Goal: Register for event/course: Register for event/course

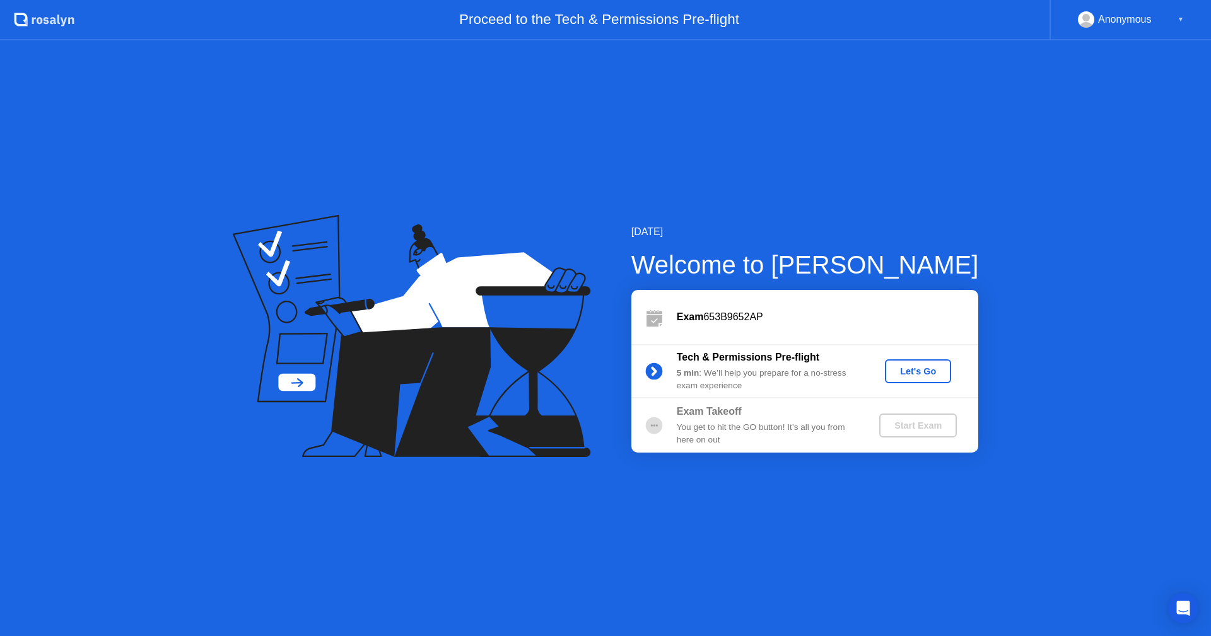
click at [716, 415] on b "Exam Takeoff" at bounding box center [708, 411] width 65 height 11
click at [943, 368] on div "Let's Go" at bounding box center [918, 371] width 56 height 10
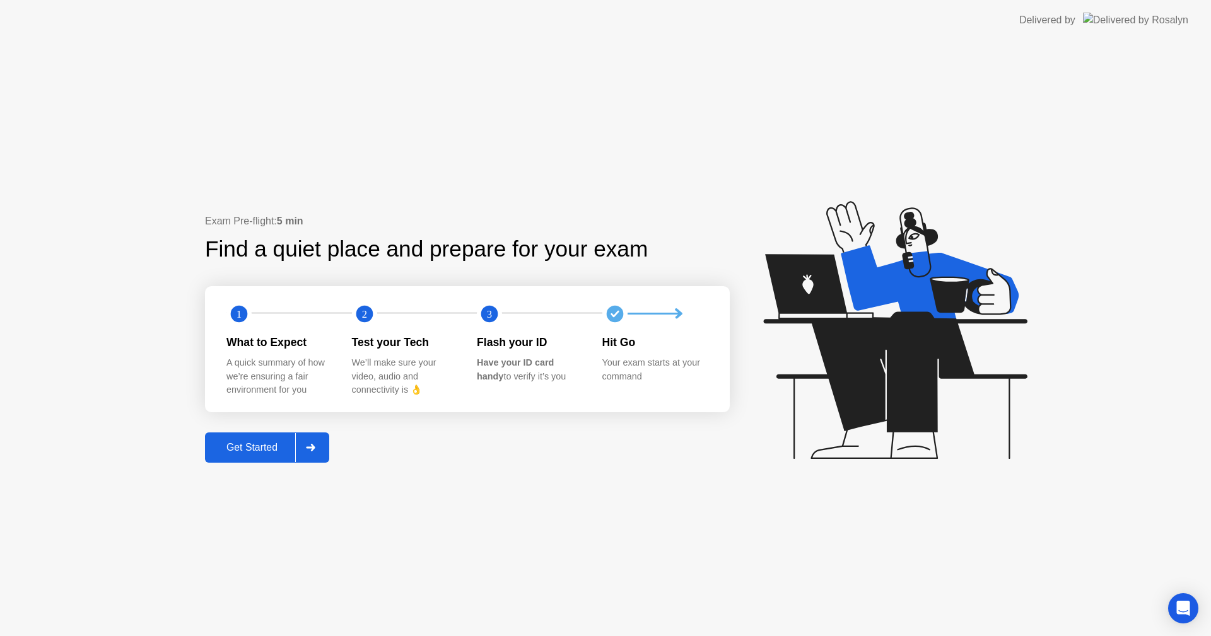
click at [298, 445] on div at bounding box center [310, 447] width 30 height 29
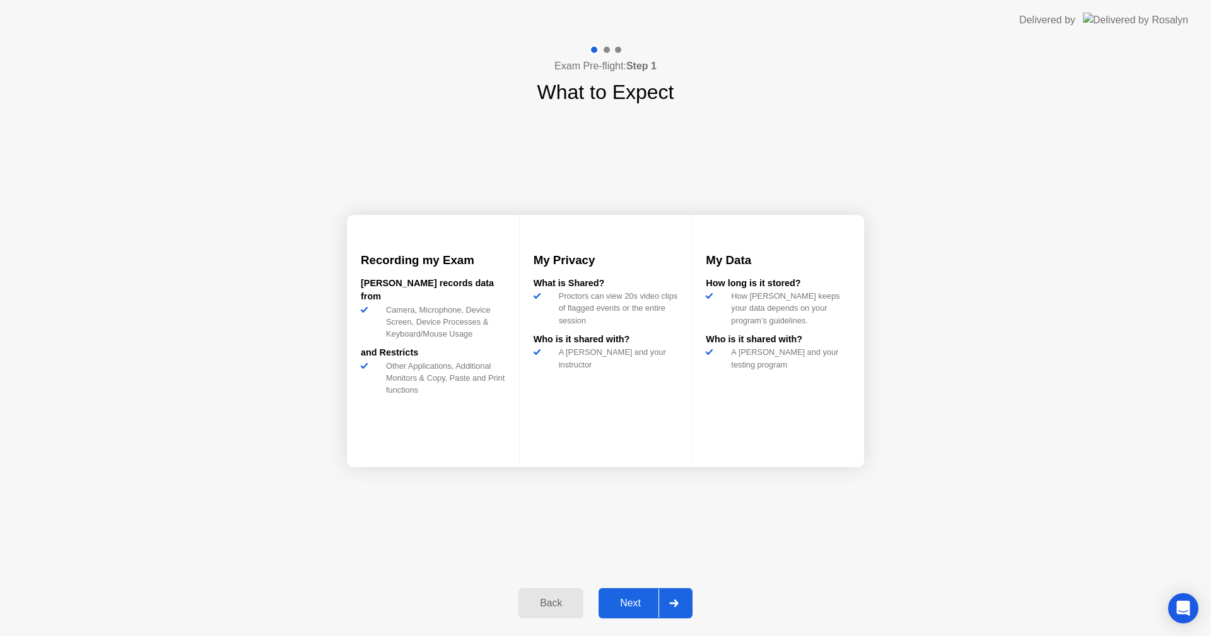
click at [467, 320] on div "Camera, Microphone, Device Screen, Device Processes & Keyboard/Mouse Usage" at bounding box center [443, 322] width 124 height 37
click at [467, 269] on h3 "Recording my Exam" at bounding box center [433, 261] width 144 height 18
click at [403, 269] on h3 "Recording my Exam" at bounding box center [433, 261] width 144 height 18
click at [402, 301] on div "[PERSON_NAME] records data from" at bounding box center [433, 290] width 144 height 27
click at [573, 601] on div "Back" at bounding box center [550, 603] width 57 height 11
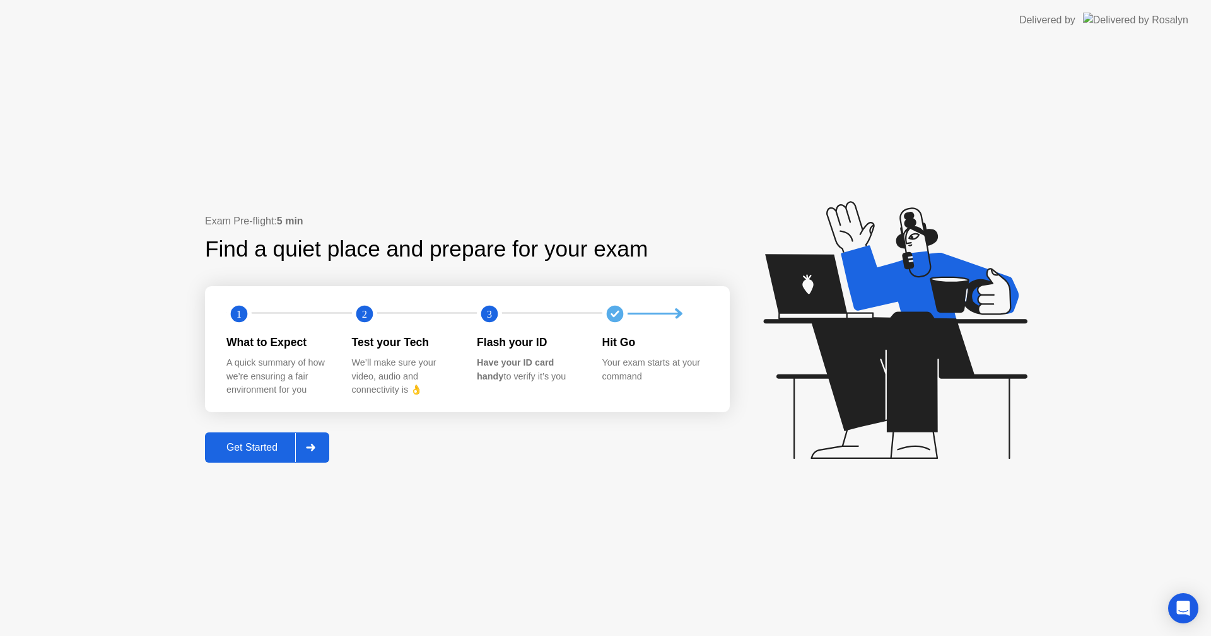
click at [241, 315] on text "1" at bounding box center [238, 314] width 5 height 12
drag, startPoint x: 265, startPoint y: 367, endPoint x: 327, endPoint y: 352, distance: 64.2
click at [267, 368] on div "A quick summary of how we’re ensuring a fair environment for you" at bounding box center [278, 376] width 105 height 41
click at [369, 347] on div "Test your Tech" at bounding box center [404, 342] width 105 height 16
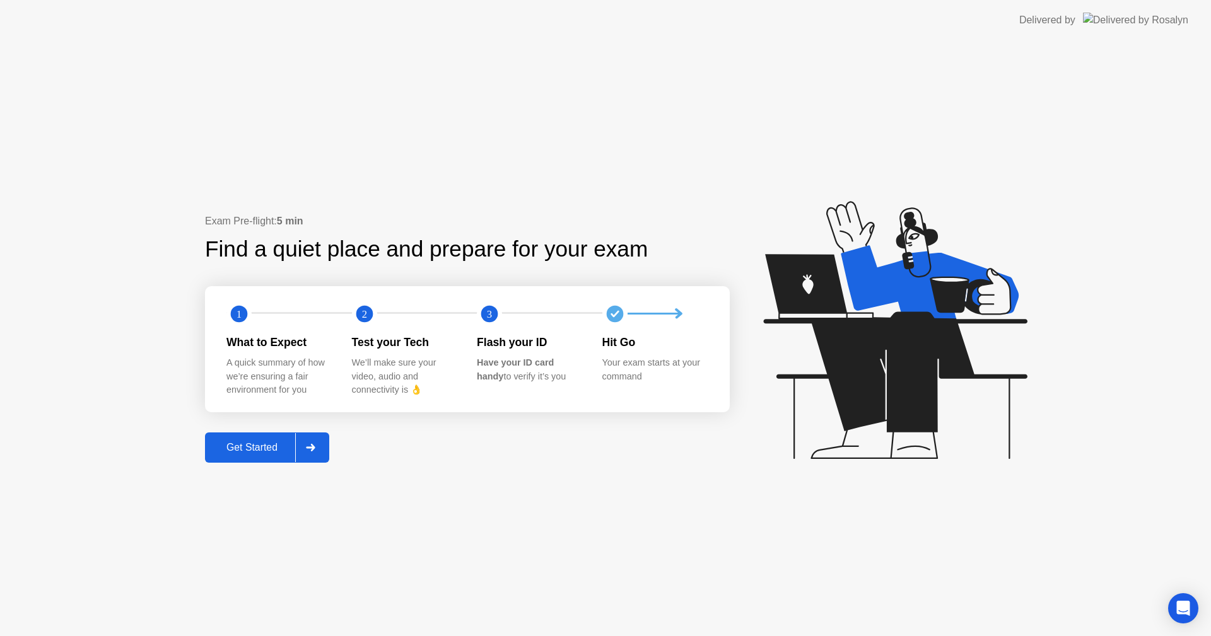
drag, startPoint x: 475, startPoint y: 351, endPoint x: 506, endPoint y: 340, distance: 32.7
click at [487, 348] on div "What to Expect A quick summary of how we’re ensuring a fair environment for you…" at bounding box center [476, 365] width 501 height 63
drag, startPoint x: 506, startPoint y: 340, endPoint x: 480, endPoint y: 357, distance: 30.8
click at [506, 340] on div "Flash your ID" at bounding box center [529, 342] width 105 height 16
click at [269, 448] on div "Get Started" at bounding box center [252, 447] width 86 height 11
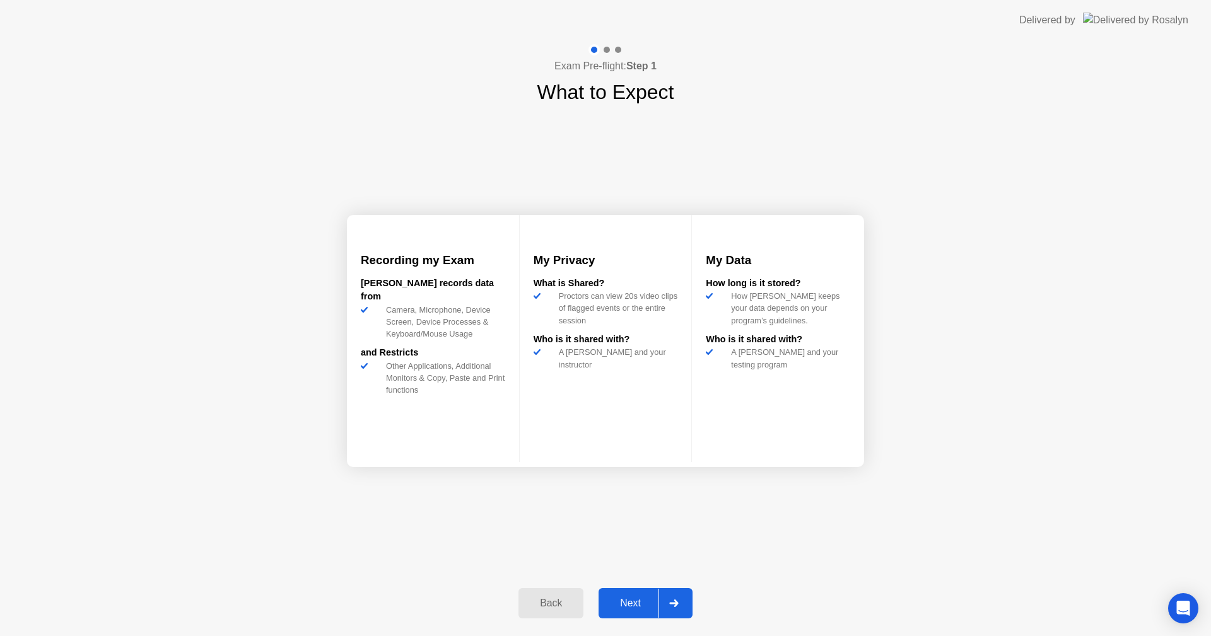
click at [658, 600] on div "Next" at bounding box center [630, 603] width 56 height 11
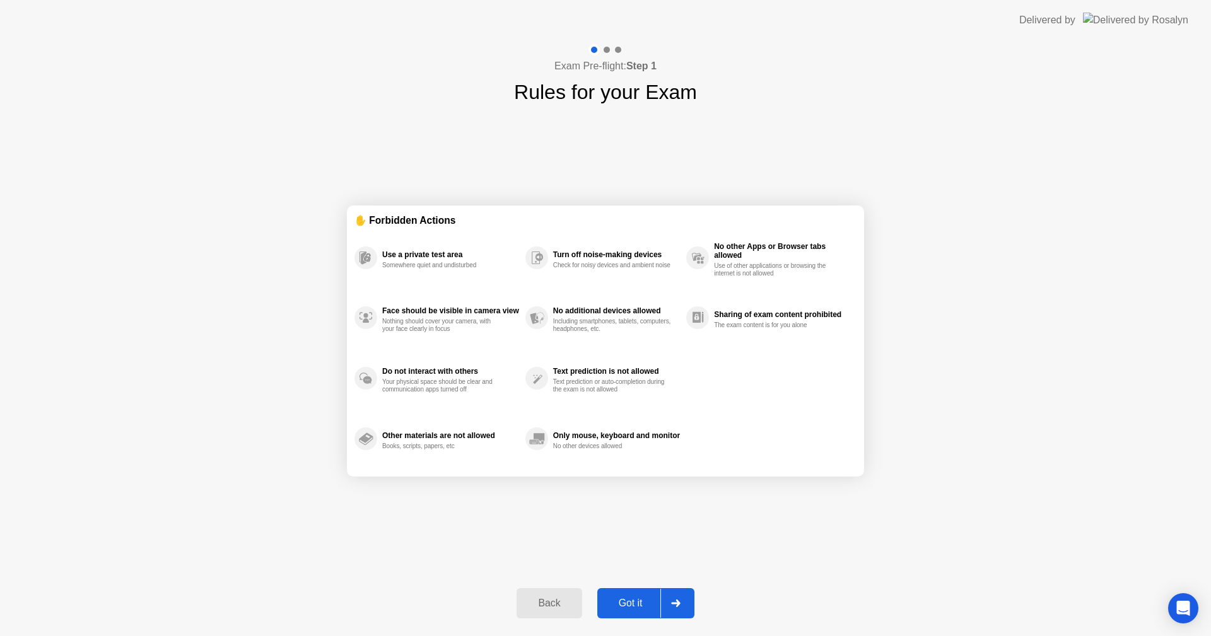
click at [658, 598] on div "Got it" at bounding box center [630, 603] width 59 height 11
select select "**********"
select select "*******"
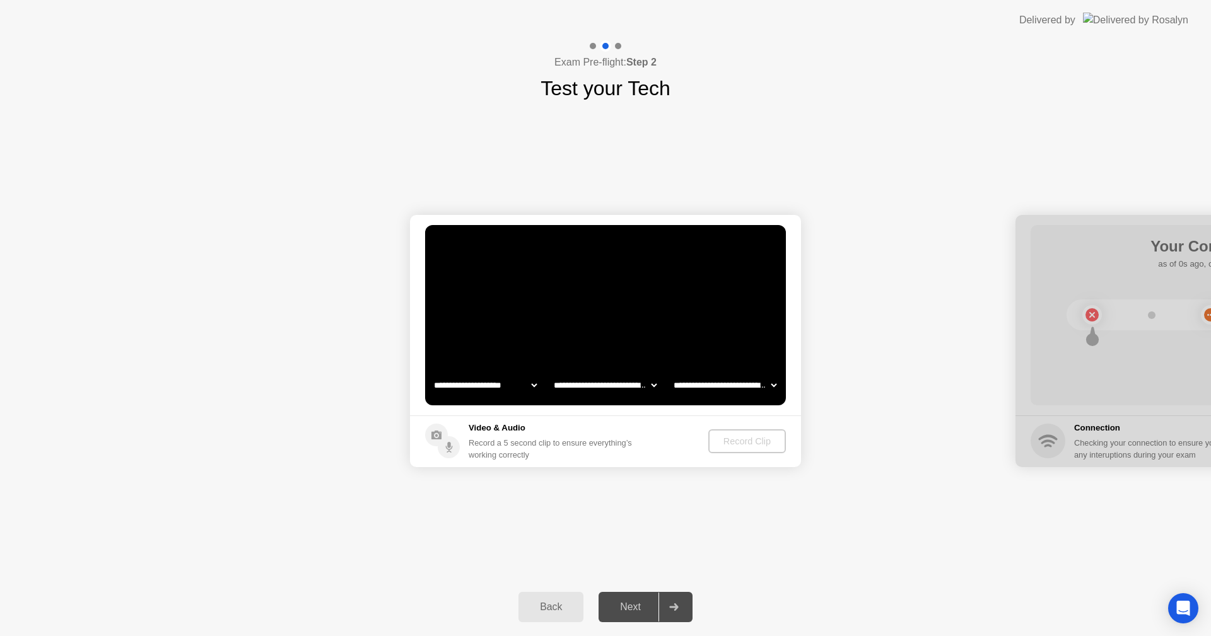
click at [509, 378] on select "**********" at bounding box center [485, 385] width 108 height 25
click at [514, 391] on select "**********" at bounding box center [485, 385] width 108 height 25
click at [1060, 332] on div at bounding box center [1210, 341] width 391 height 252
click at [1093, 322] on div at bounding box center [1210, 341] width 391 height 252
drag, startPoint x: 1094, startPoint y: 318, endPoint x: 1124, endPoint y: 291, distance: 41.1
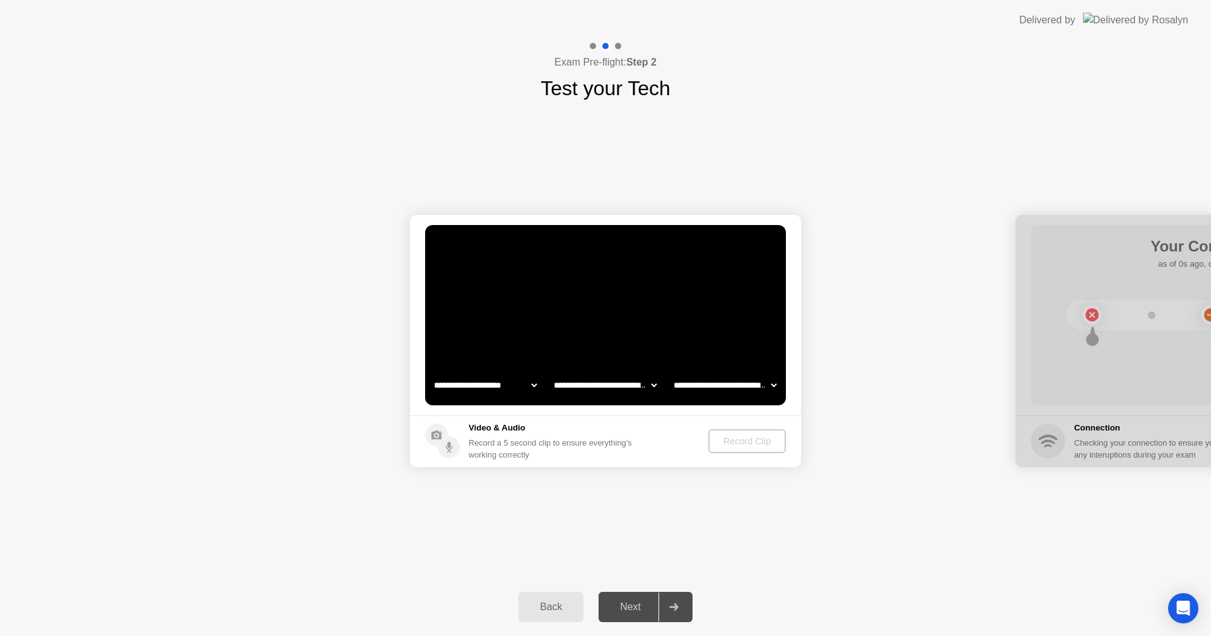
click at [1094, 318] on div at bounding box center [1210, 341] width 391 height 252
drag, startPoint x: 1124, startPoint y: 291, endPoint x: 1012, endPoint y: 300, distance: 112.6
drag, startPoint x: 1186, startPoint y: 246, endPoint x: 1183, endPoint y: 269, distance: 23.5
click at [1187, 246] on div at bounding box center [1210, 341] width 391 height 252
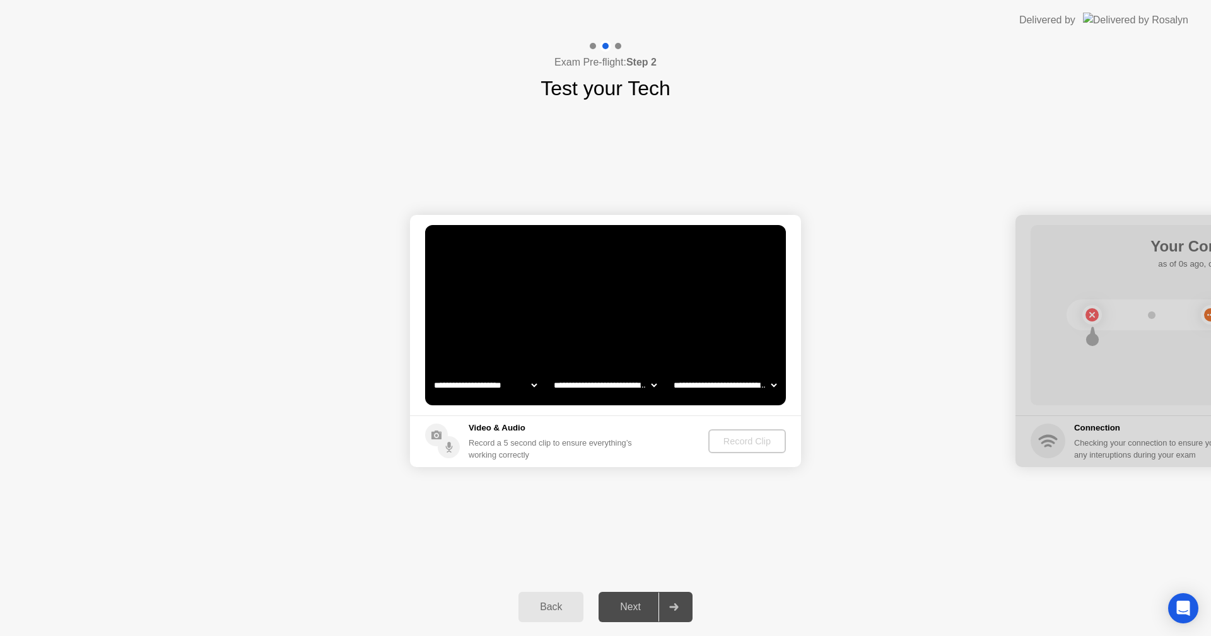
click at [1044, 453] on div at bounding box center [1210, 341] width 391 height 252
drag, startPoint x: 612, startPoint y: 50, endPoint x: 578, endPoint y: 151, distance: 105.7
click at [578, 151] on div "**********" at bounding box center [605, 338] width 1211 height 596
click at [676, 596] on div at bounding box center [673, 607] width 30 height 29
click at [1075, 18] on div "Delivered by" at bounding box center [1047, 20] width 56 height 15
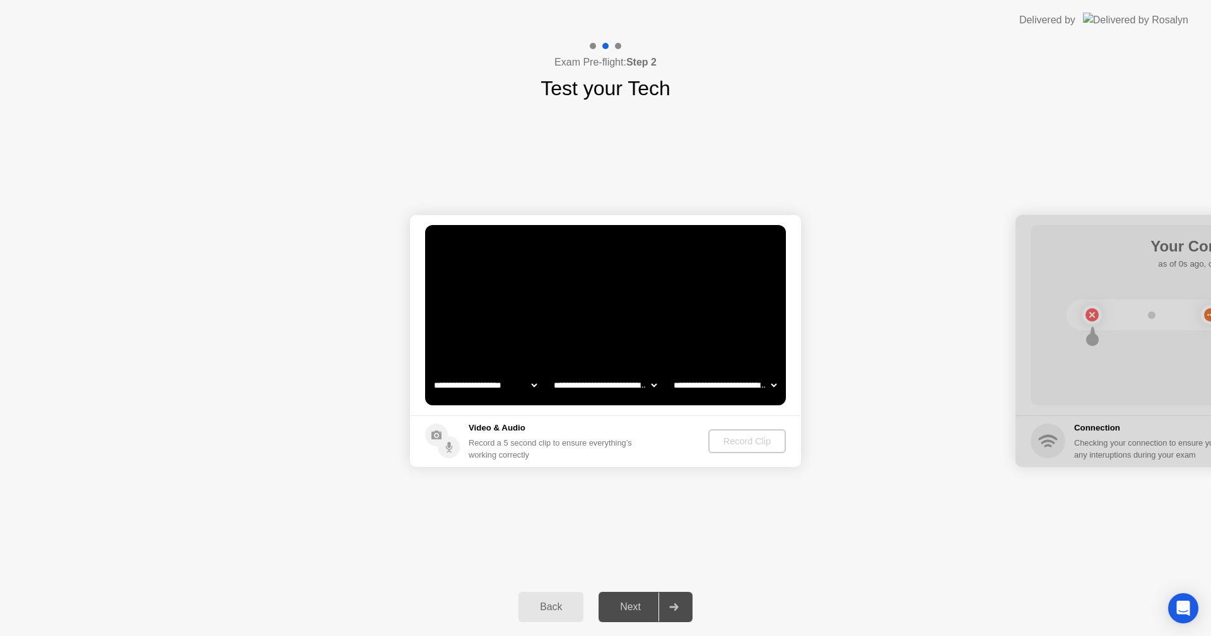
drag, startPoint x: 1168, startPoint y: 28, endPoint x: 1163, endPoint y: 20, distance: 9.1
click at [1168, 27] on div "Delivered by" at bounding box center [1103, 20] width 169 height 40
click at [1161, 20] on img at bounding box center [1135, 20] width 105 height 15
click at [1159, 20] on img at bounding box center [1135, 20] width 105 height 15
